Goal: Information Seeking & Learning: Learn about a topic

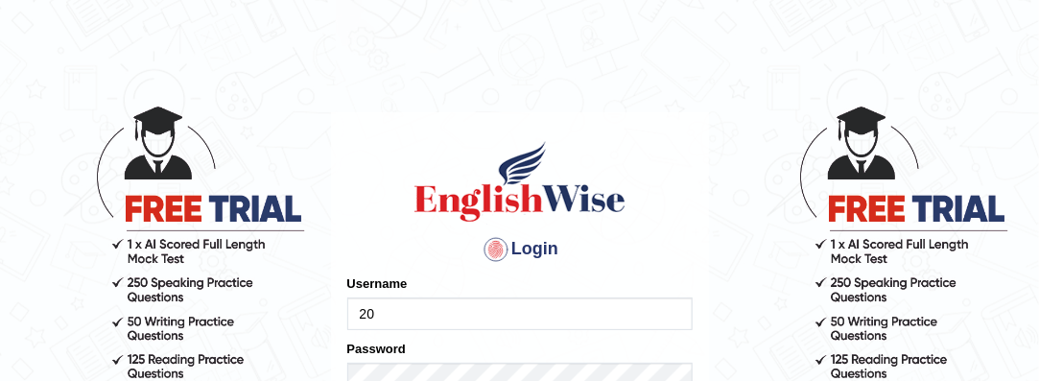
type input "2"
type input "[PERSON_NAME]"
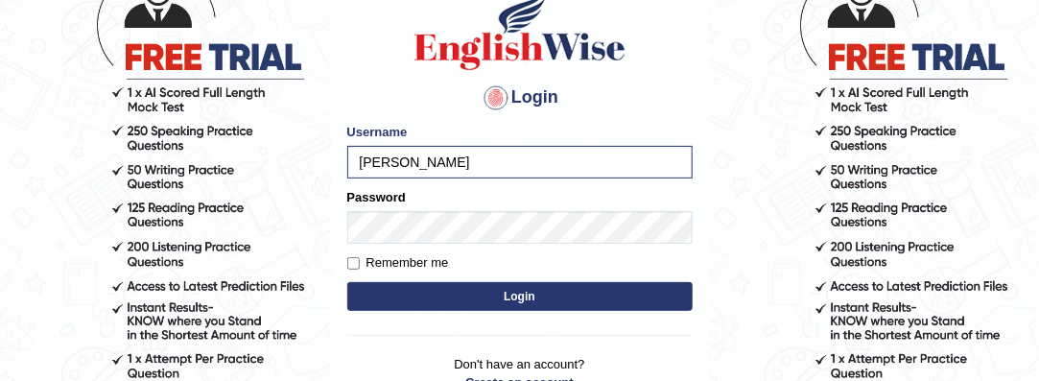
scroll to position [152, 0]
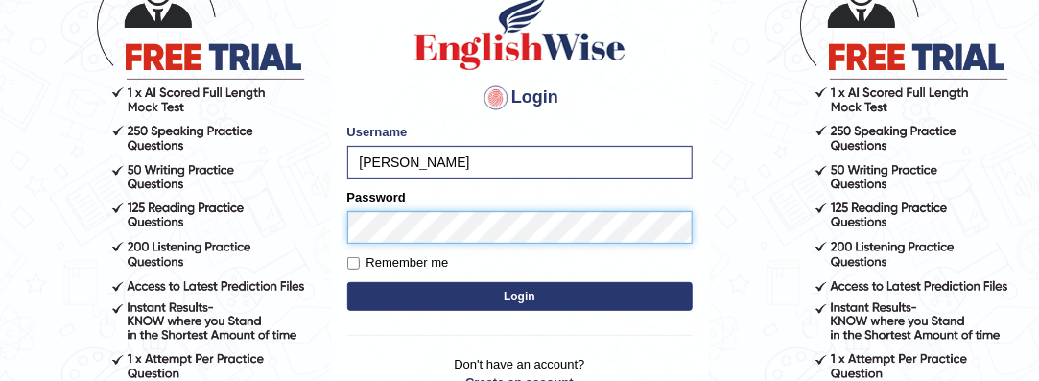
click at [347, 282] on button "Login" at bounding box center [519, 296] width 345 height 29
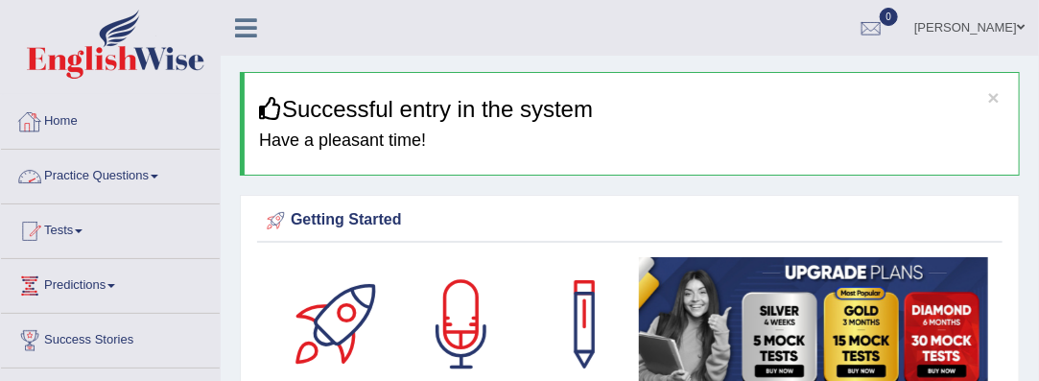
click at [165, 176] on link "Practice Questions" at bounding box center [110, 174] width 219 height 48
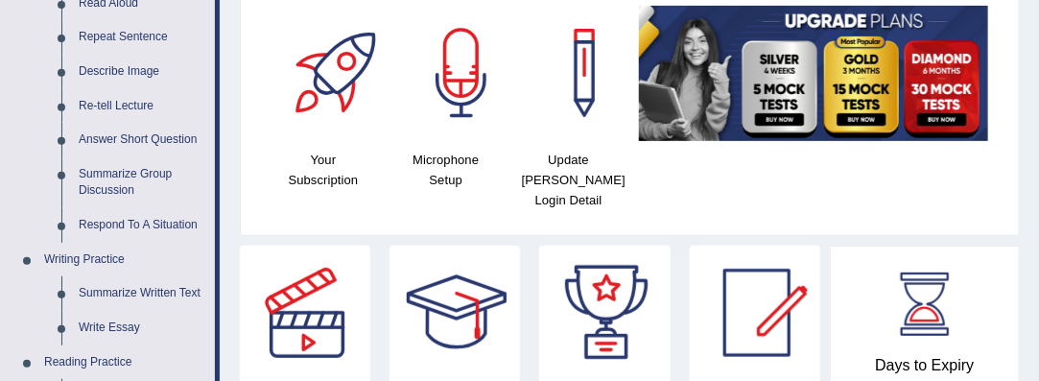
scroll to position [158, 0]
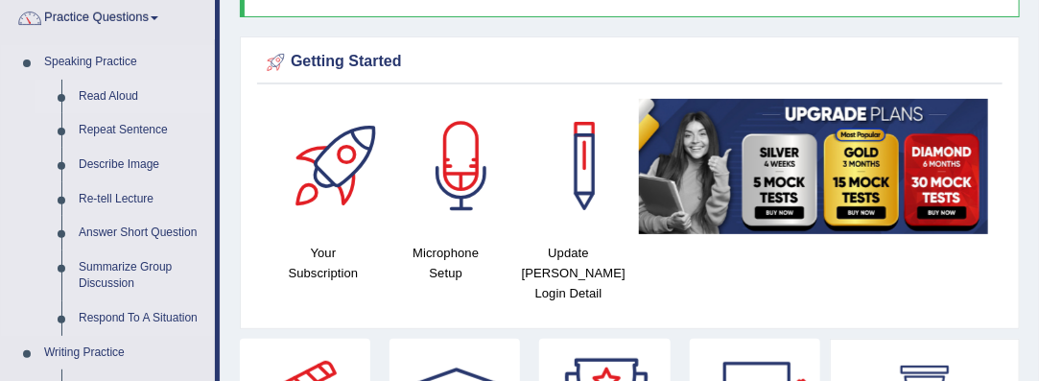
click at [118, 91] on link "Read Aloud" at bounding box center [142, 97] width 145 height 35
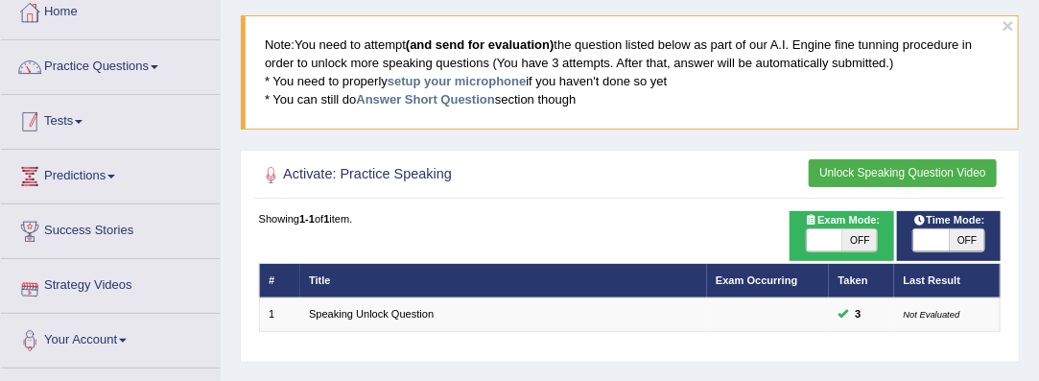
scroll to position [107, 0]
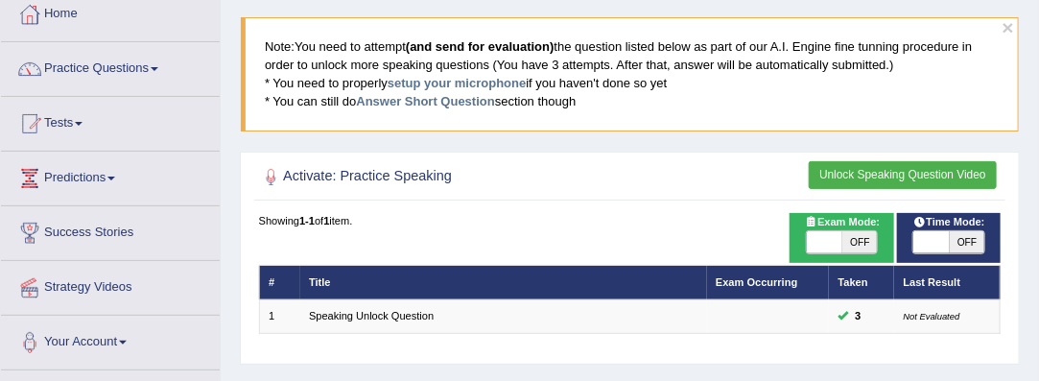
click at [83, 123] on span at bounding box center [79, 124] width 8 height 4
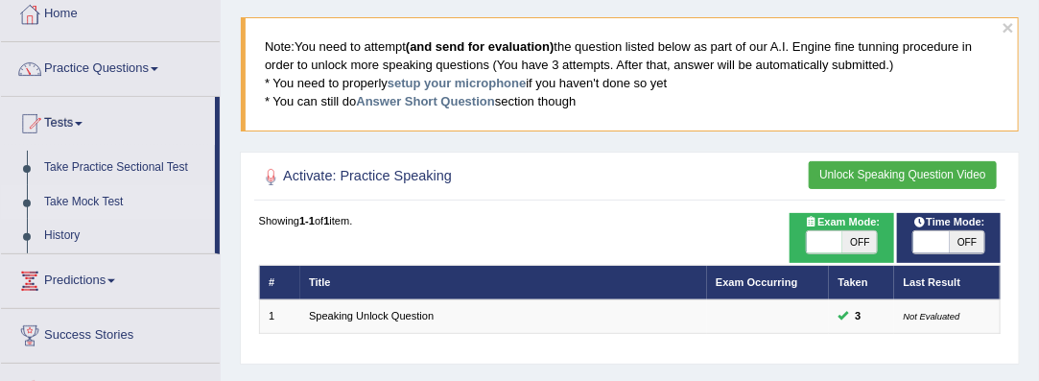
click at [116, 200] on link "Take Mock Test" at bounding box center [124, 202] width 179 height 35
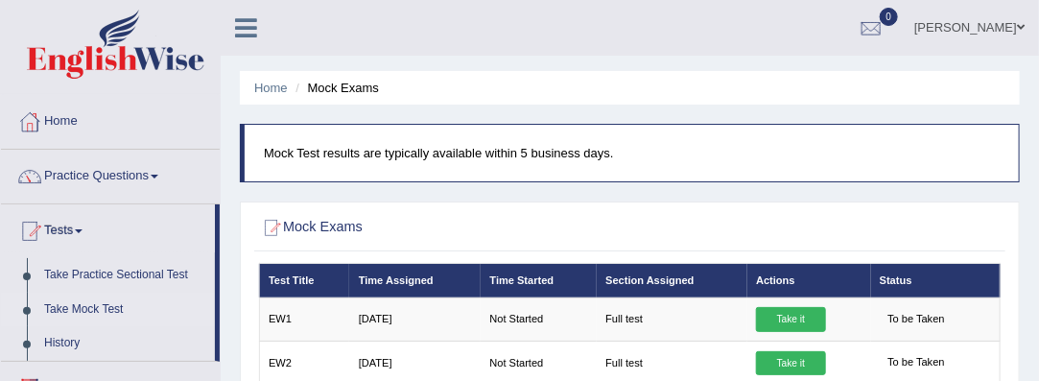
click at [79, 234] on link "Tests" at bounding box center [108, 228] width 214 height 48
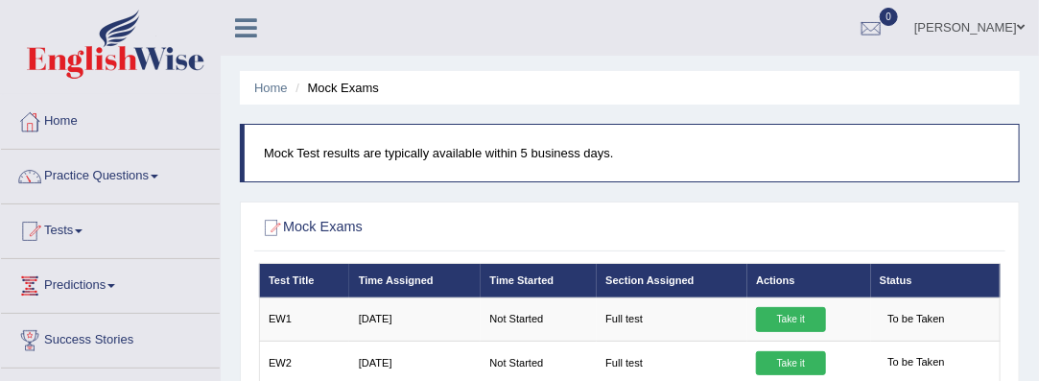
click at [79, 234] on link "Tests" at bounding box center [110, 228] width 219 height 48
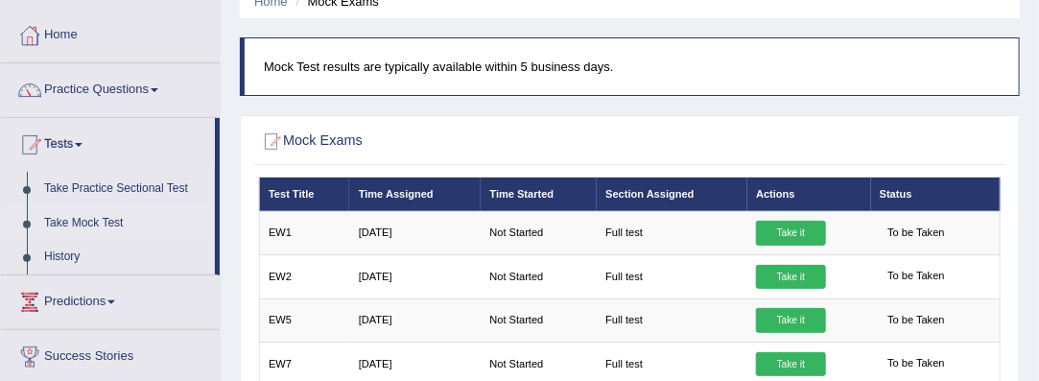
scroll to position [92, 0]
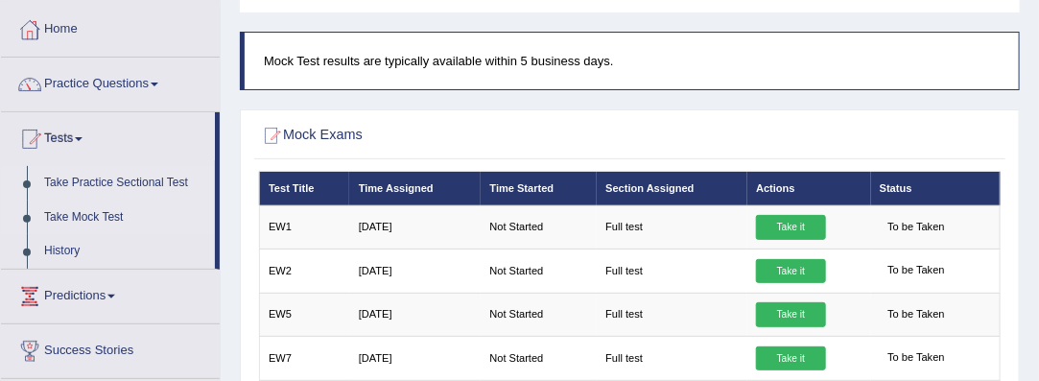
click at [184, 181] on link "Take Practice Sectional Test" at bounding box center [124, 183] width 179 height 35
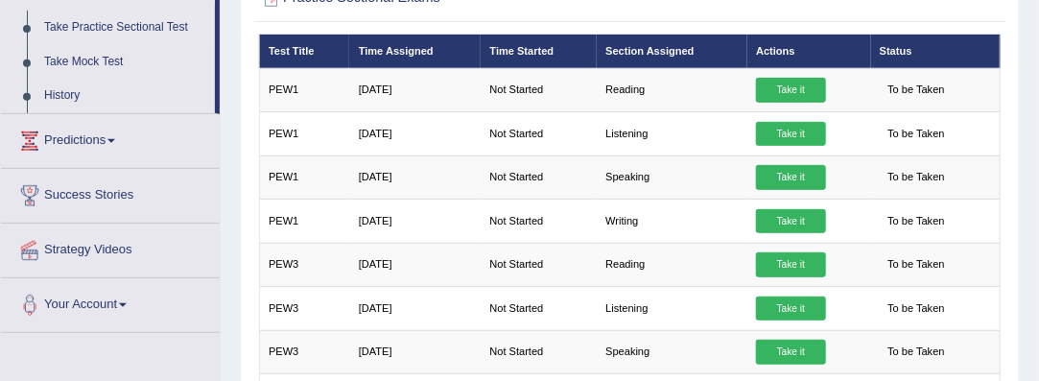
scroll to position [117, 0]
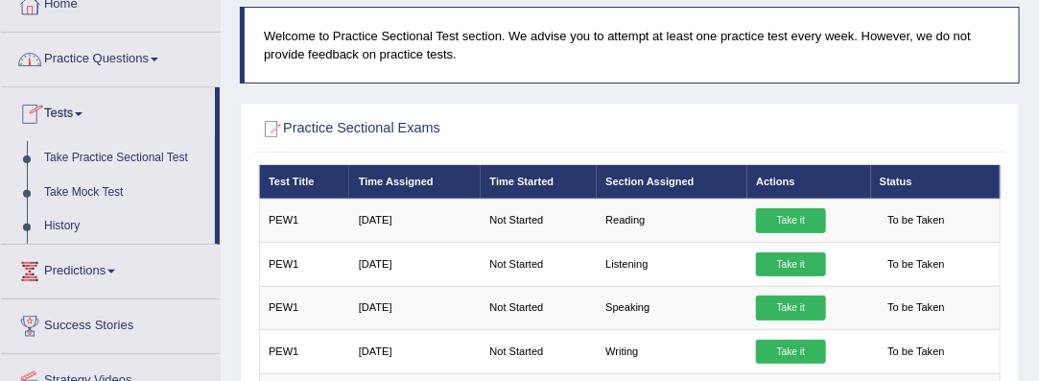
click at [158, 58] on span at bounding box center [155, 60] width 8 height 4
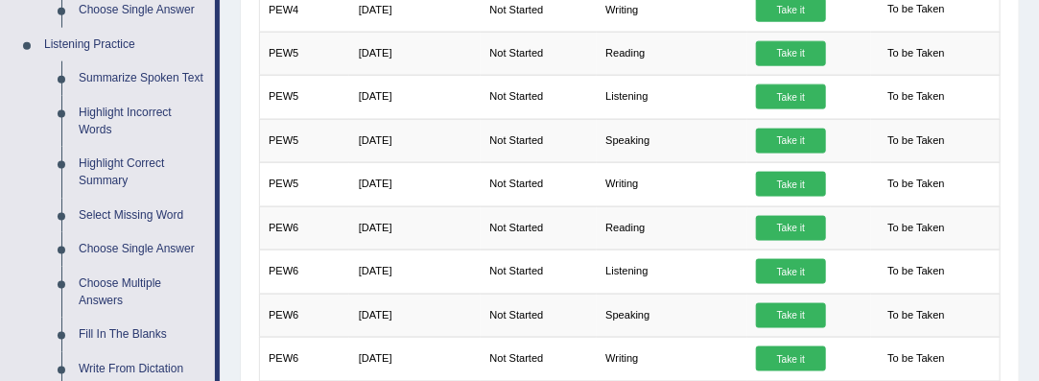
scroll to position [808, 0]
click at [154, 80] on link "Summarize Spoken Text" at bounding box center [142, 78] width 145 height 35
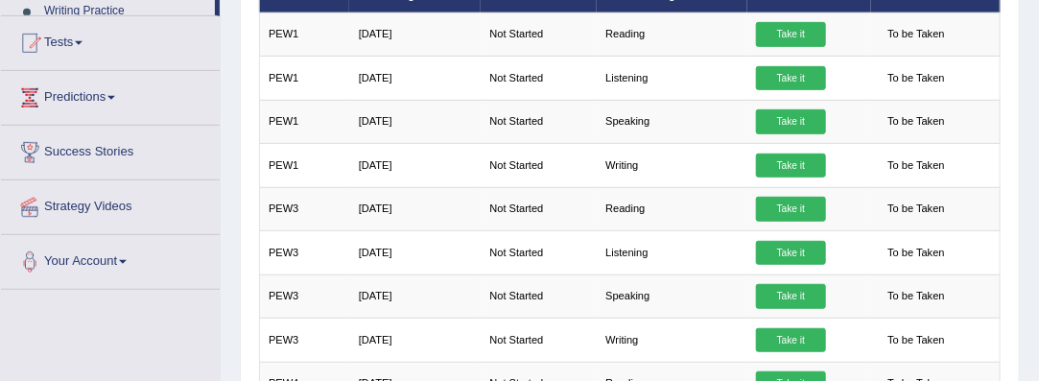
scroll to position [695, 0]
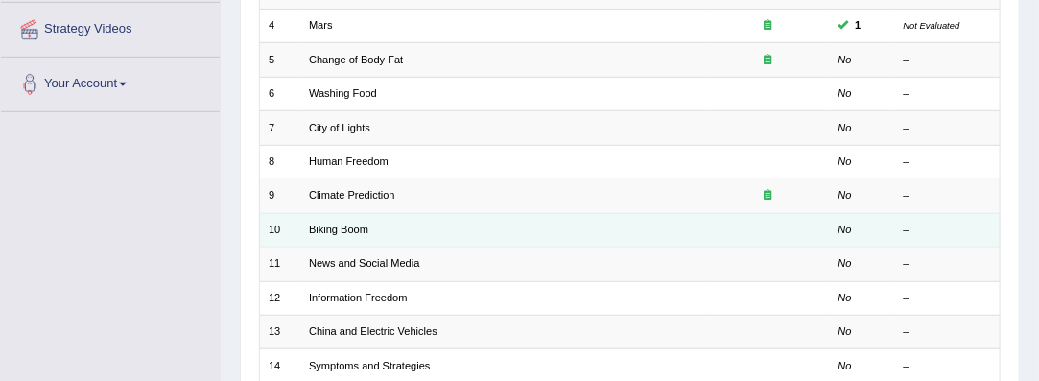
scroll to position [384, 0]
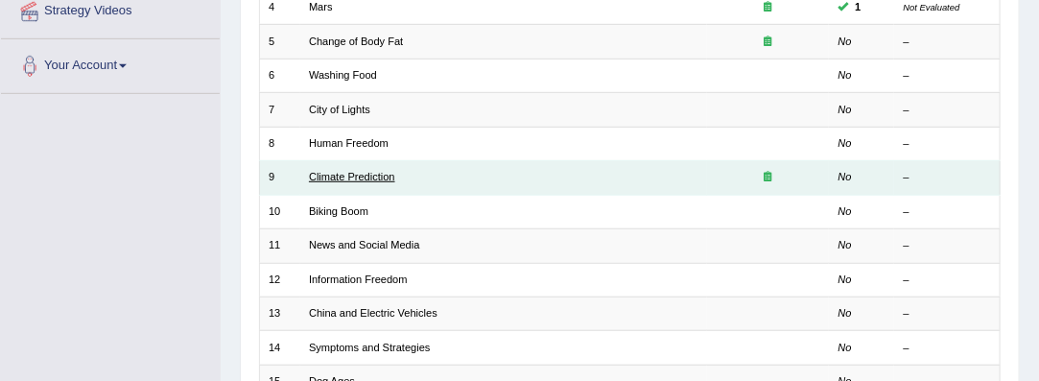
click at [327, 172] on link "Climate Prediction" at bounding box center [352, 177] width 86 height 12
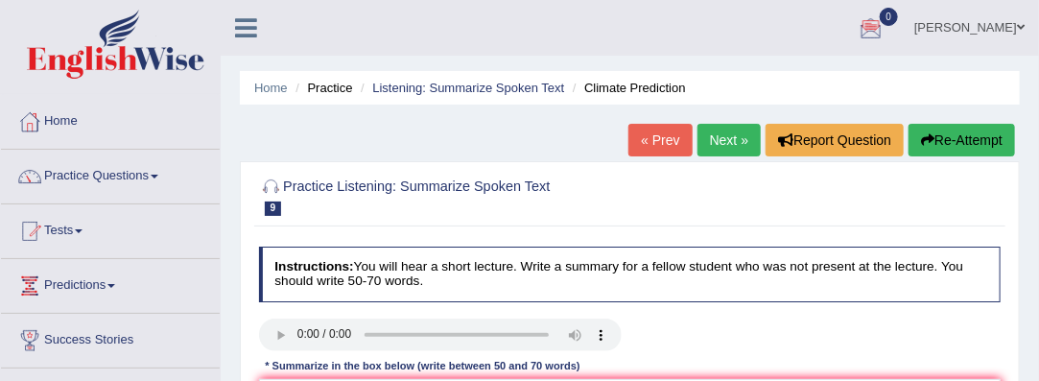
click at [1018, 28] on span at bounding box center [1021, 27] width 8 height 12
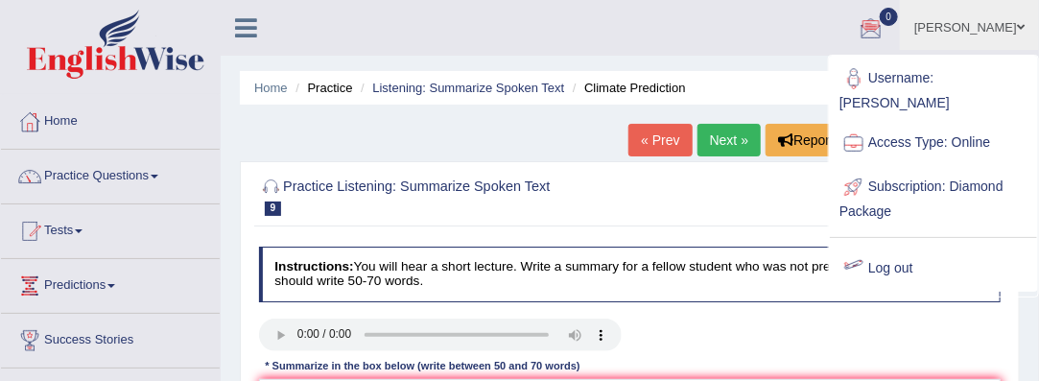
click at [888, 247] on link "Log out" at bounding box center [933, 269] width 207 height 44
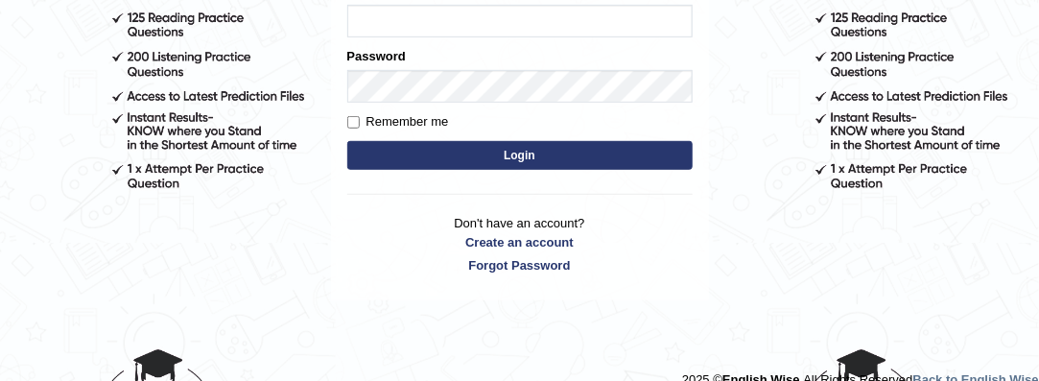
scroll to position [342, 0]
